Goal: Task Accomplishment & Management: Manage account settings

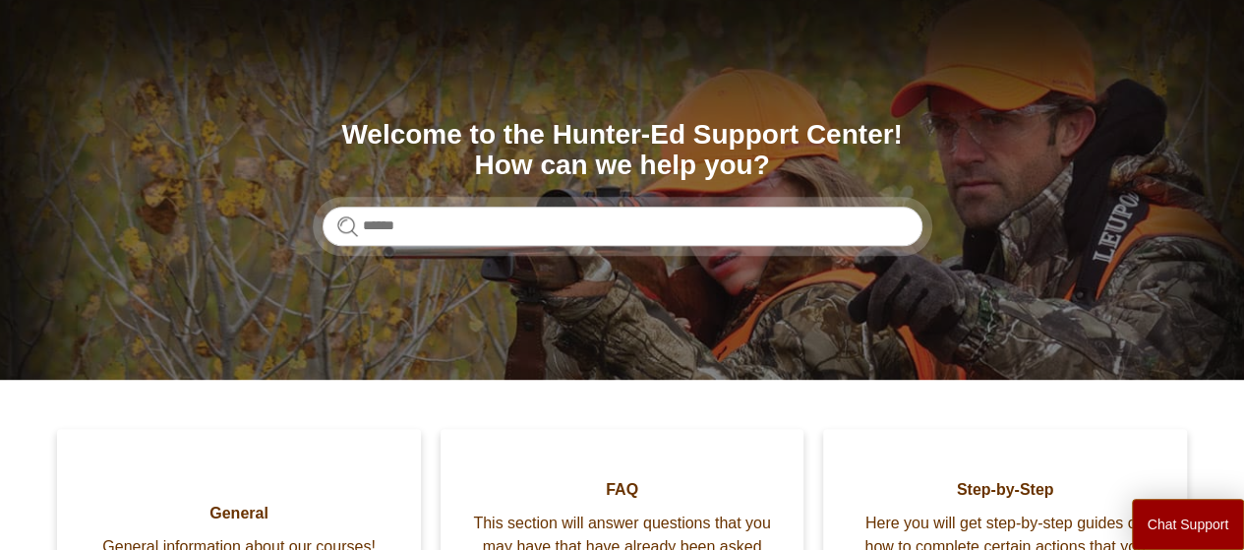
scroll to position [137, 0]
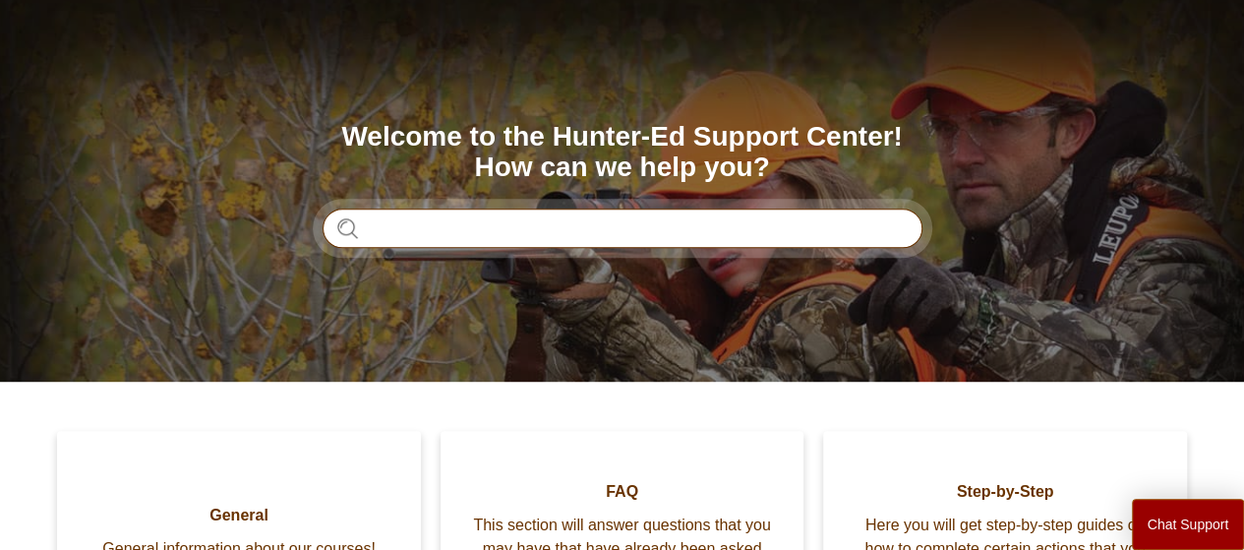
click at [812, 220] on input "Search" at bounding box center [623, 227] width 600 height 39
type input "*****"
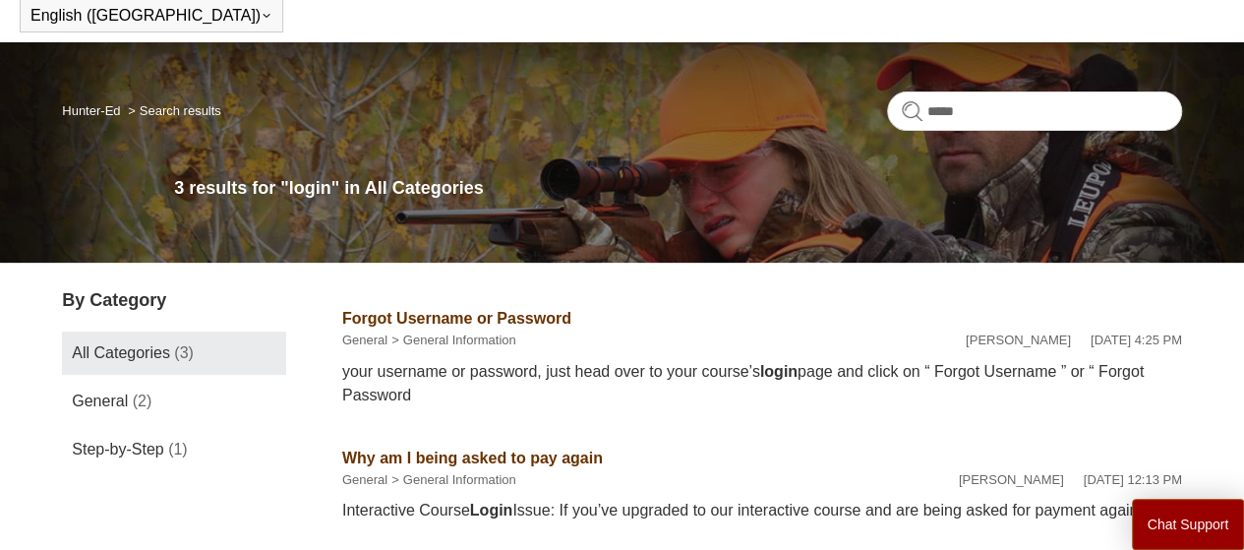
scroll to position [84, 0]
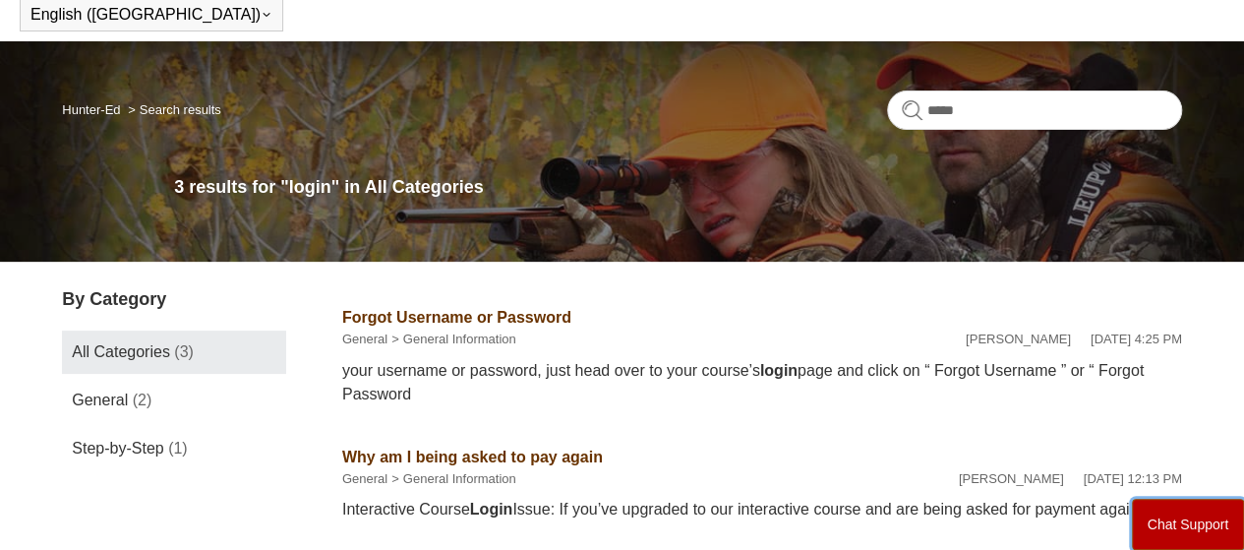
click at [1188, 521] on button "Chat Support" at bounding box center [1188, 524] width 113 height 51
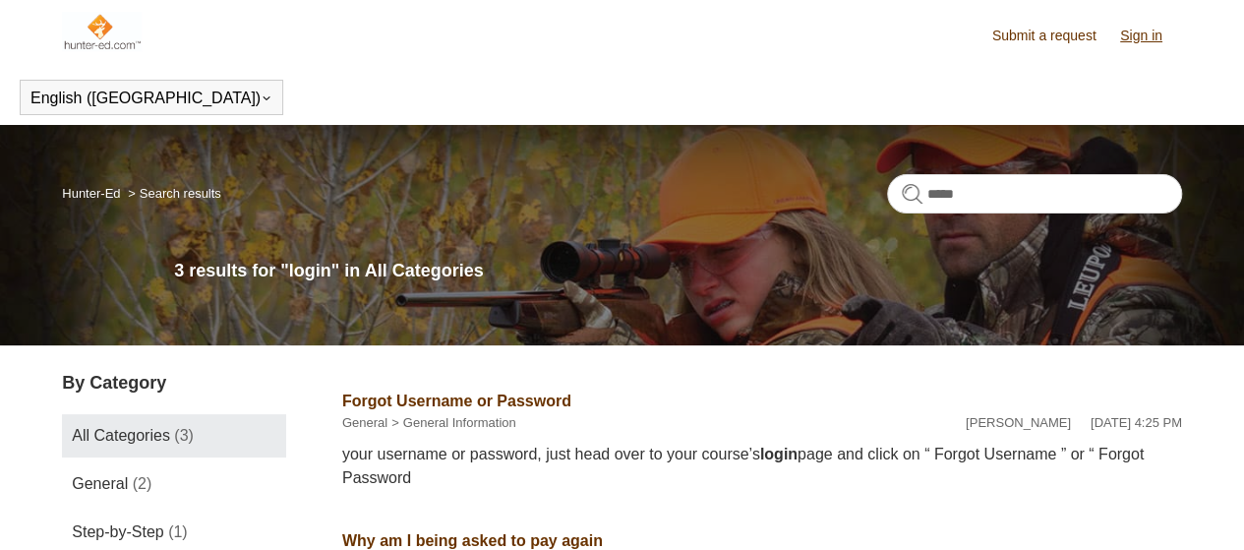
click at [1139, 39] on link "Sign in" at bounding box center [1151, 36] width 62 height 21
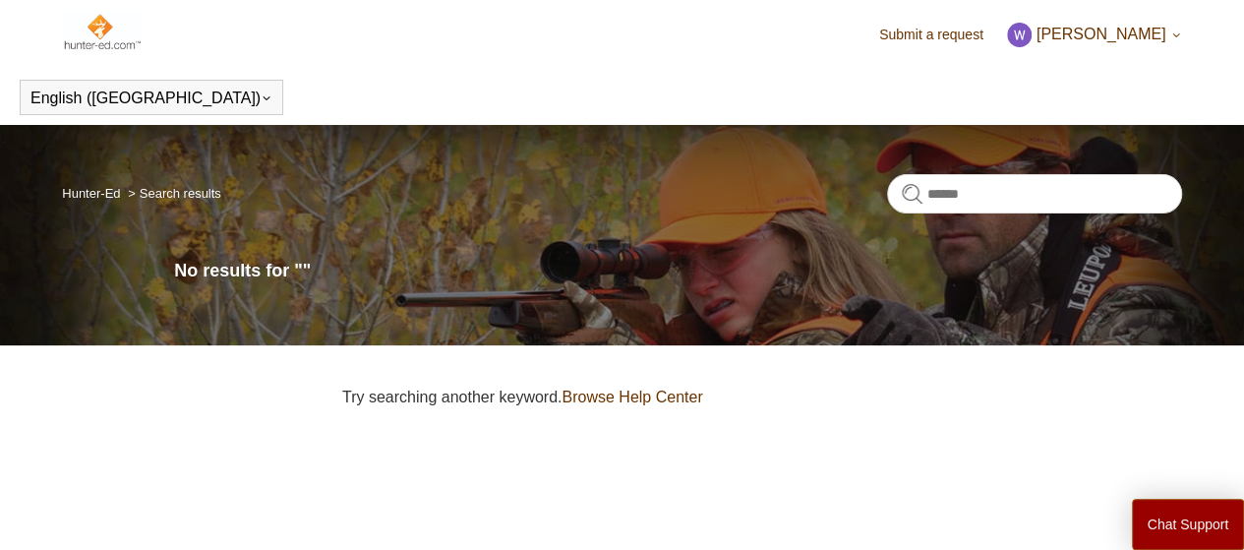
click at [112, 200] on link "Hunter-Ed" at bounding box center [91, 193] width 58 height 15
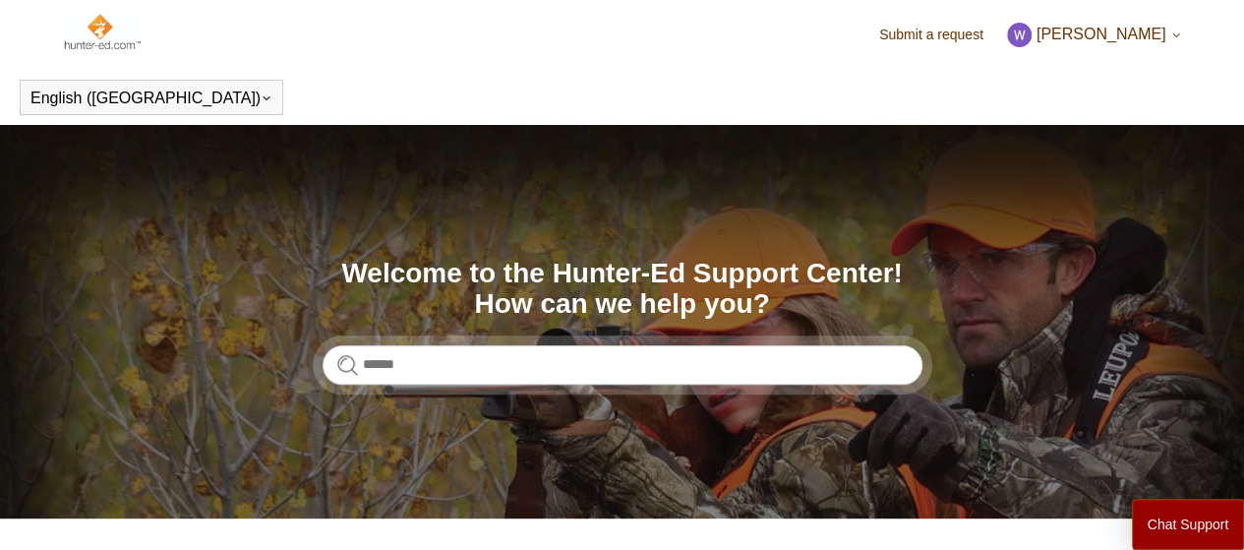
click at [108, 39] on img at bounding box center [102, 31] width 80 height 39
click at [1161, 39] on span "[PERSON_NAME]" at bounding box center [1101, 34] width 130 height 17
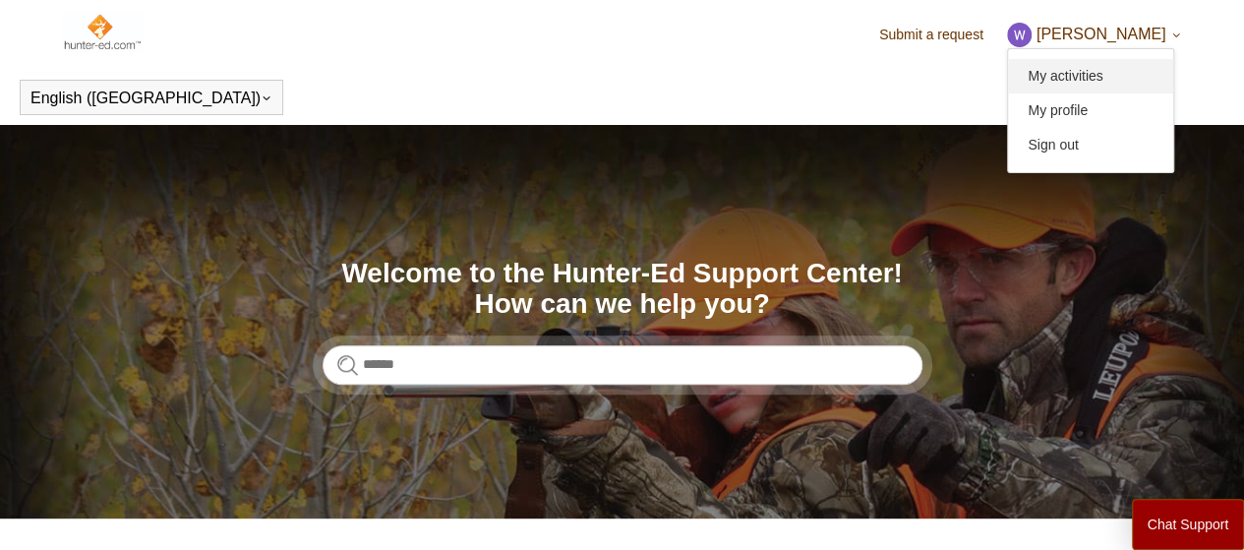
click at [1111, 78] on link "My activities" at bounding box center [1090, 76] width 165 height 34
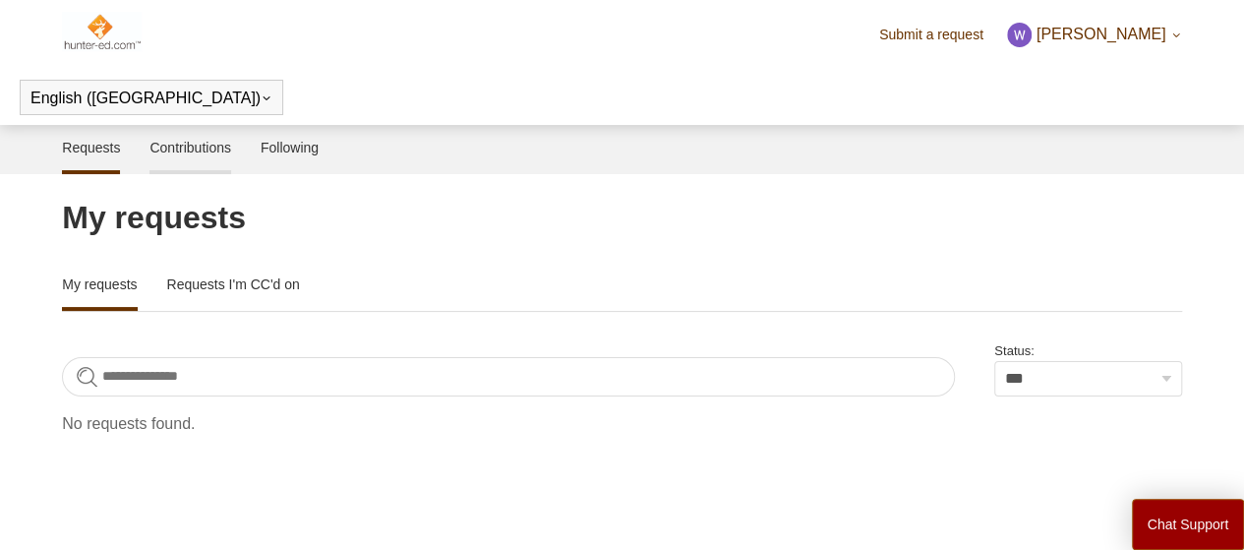
click at [226, 148] on link "Contributions" at bounding box center [190, 145] width 82 height 41
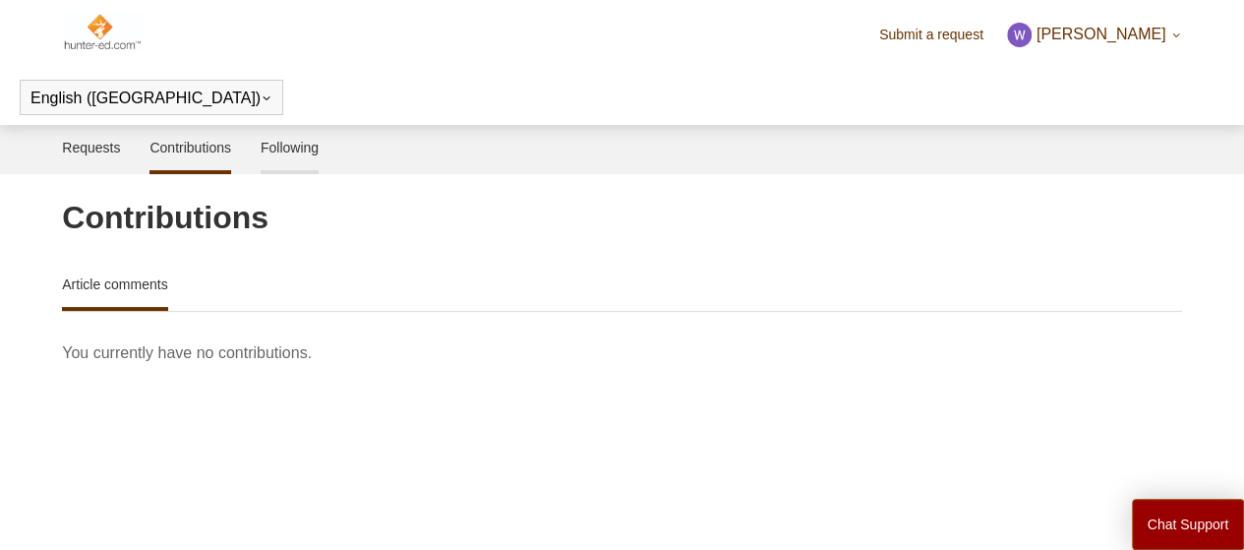
click at [277, 148] on link "Following" at bounding box center [290, 145] width 58 height 41
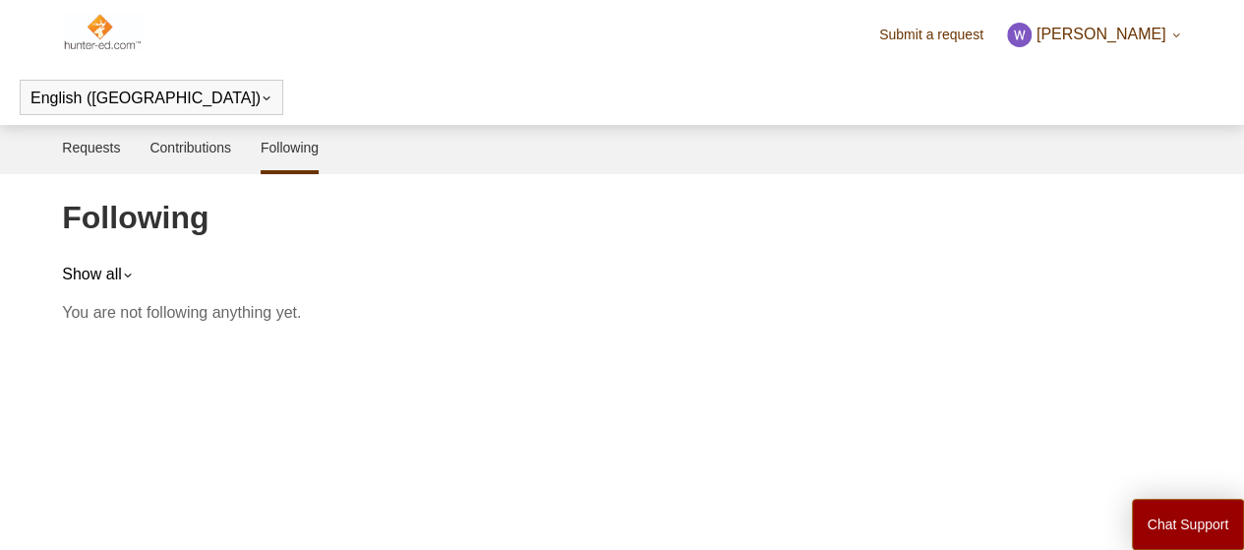
click at [1177, 36] on icon at bounding box center [1176, 35] width 12 height 12
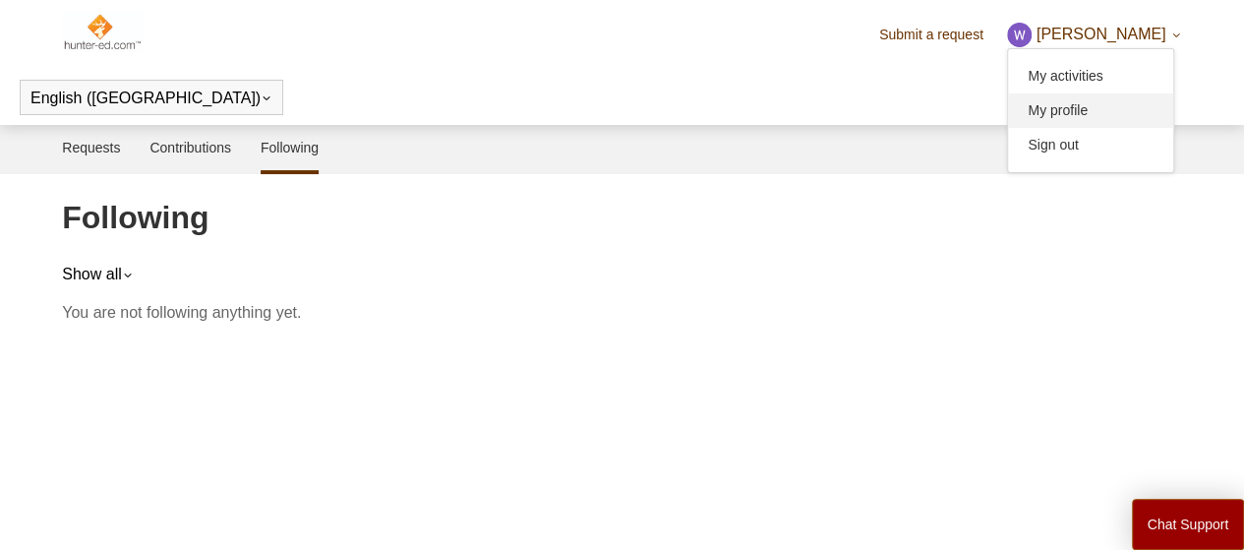
click at [1101, 119] on link "My profile" at bounding box center [1090, 110] width 165 height 34
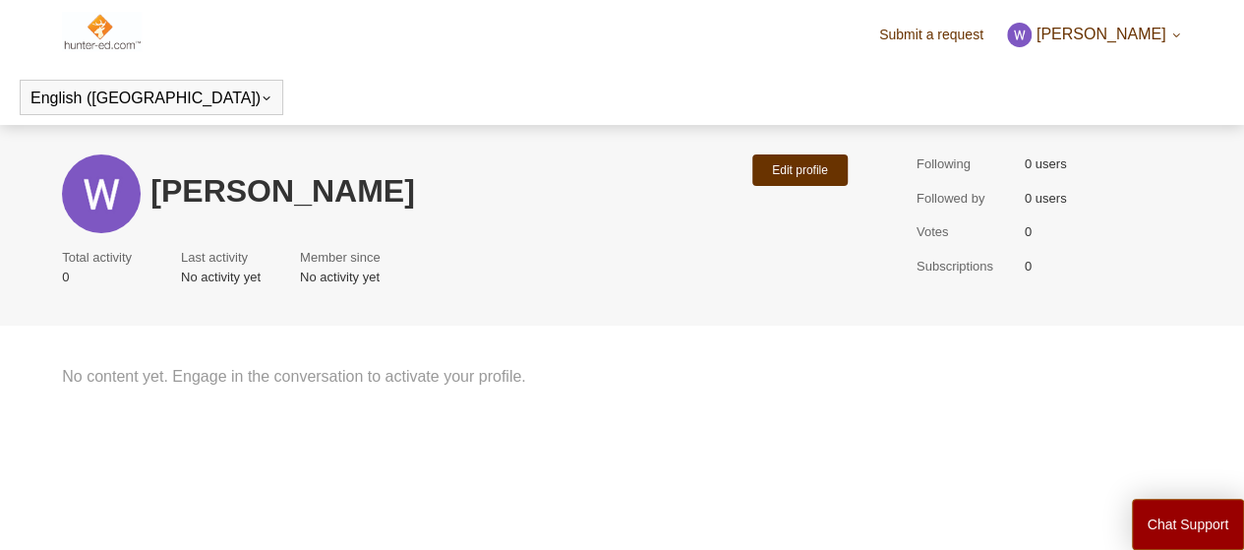
click at [1104, 37] on span "[PERSON_NAME]" at bounding box center [1101, 34] width 130 height 17
click at [1088, 85] on link "My activities" at bounding box center [1090, 76] width 165 height 34
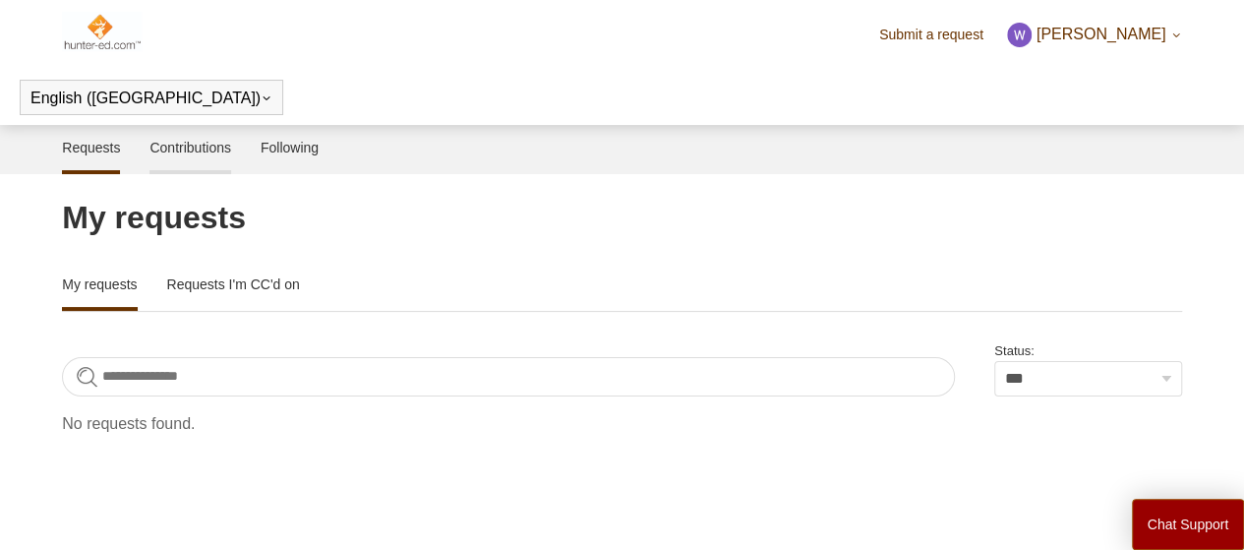
click at [200, 146] on link "Contributions" at bounding box center [190, 145] width 82 height 41
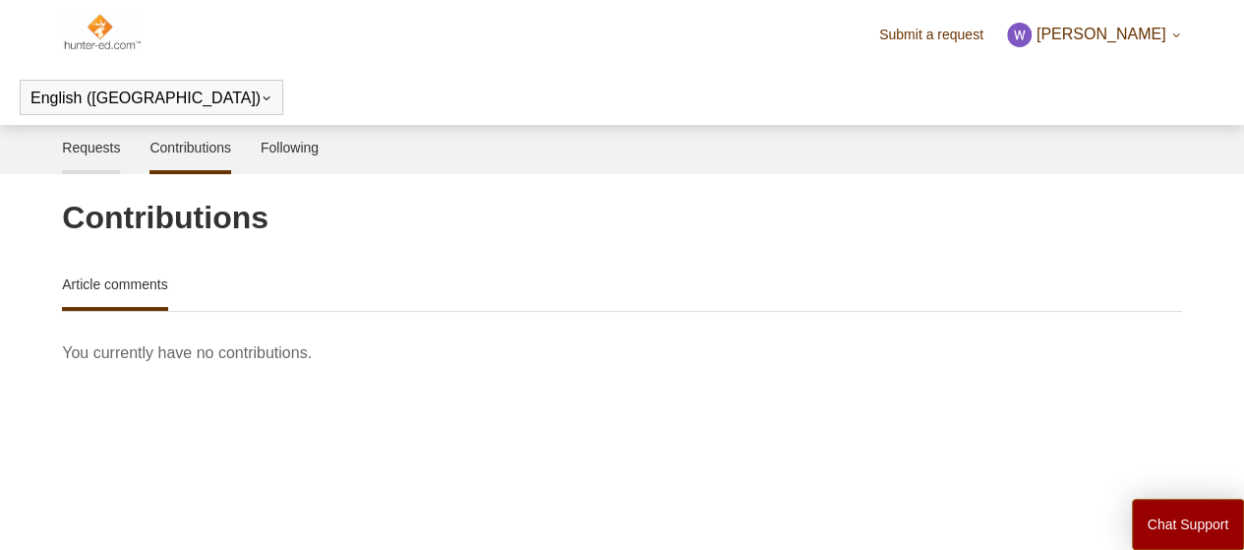
click at [102, 146] on link "Requests" at bounding box center [91, 145] width 58 height 41
